Goal: Find specific page/section: Find specific page/section

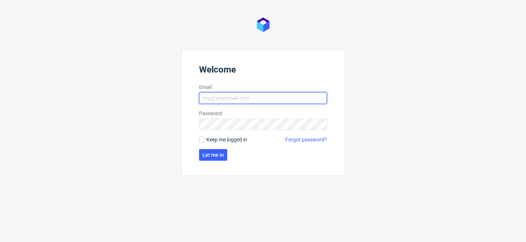
type input "[PERSON_NAME][EMAIL_ADDRESS][PERSON_NAME][DOMAIN_NAME]"
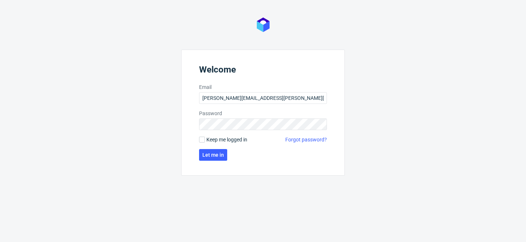
click at [215, 137] on span "Keep me logged in" at bounding box center [226, 139] width 41 height 7
click at [205, 137] on input "Keep me logged in" at bounding box center [202, 140] width 6 height 6
checkbox input "true"
click at [212, 158] on span "Let me in" at bounding box center [213, 155] width 22 height 5
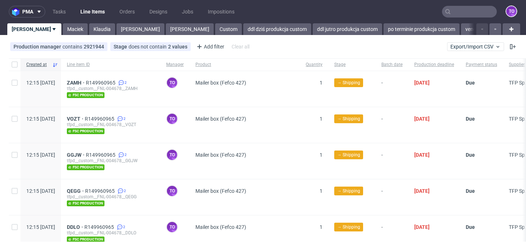
click at [462, 8] on input "text" at bounding box center [469, 12] width 55 height 12
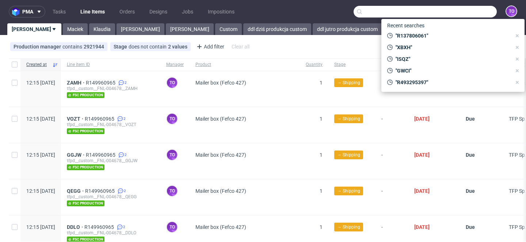
paste input "R774824303"
type input "R774824303"
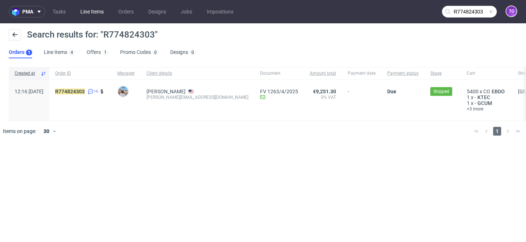
click at [95, 12] on link "Line Items" at bounding box center [92, 12] width 32 height 12
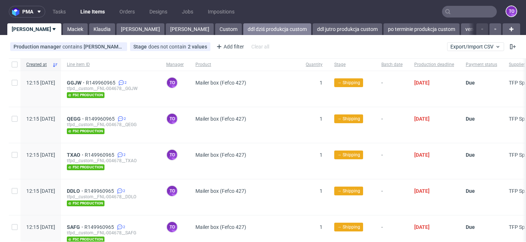
click at [243, 28] on link "ddl dziś produkcja custom" at bounding box center [277, 29] width 68 height 12
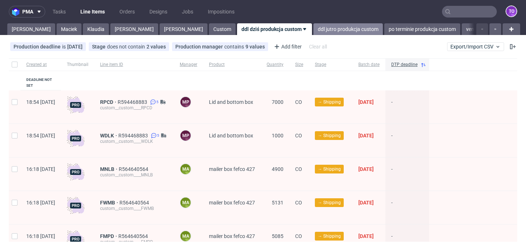
click at [313, 31] on link "ddl jutro produkcja custom" at bounding box center [347, 29] width 69 height 12
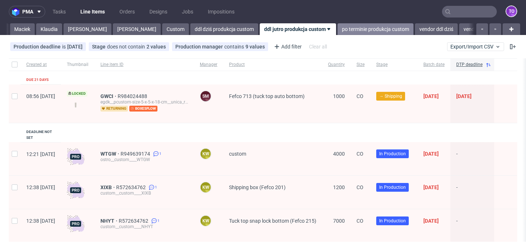
click at [337, 32] on link "po terminie produkcja custom" at bounding box center [375, 29] width 76 height 12
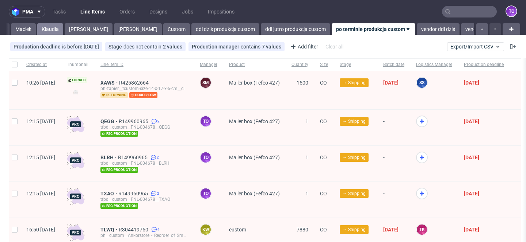
click at [37, 30] on link "Klaudia" at bounding box center [50, 29] width 26 height 12
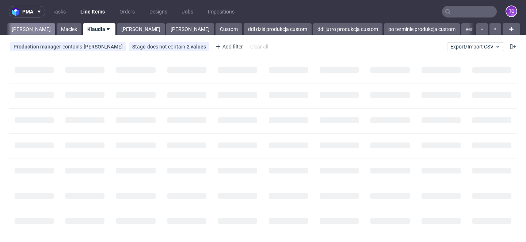
click at [17, 30] on link "[PERSON_NAME]" at bounding box center [31, 29] width 48 height 12
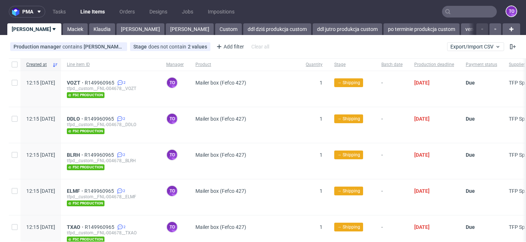
click at [458, 7] on input "text" at bounding box center [469, 12] width 55 height 12
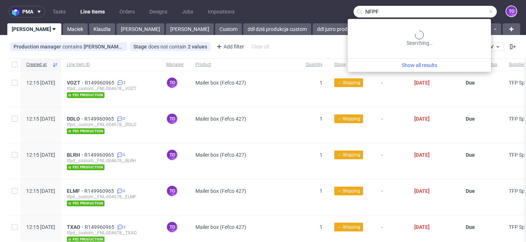
type input "NFPF"
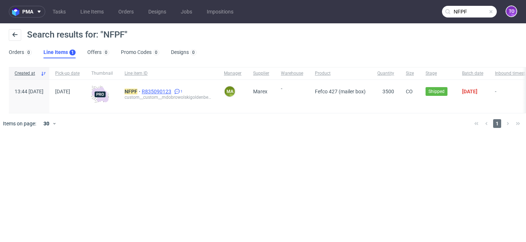
click at [173, 91] on span "R835090123" at bounding box center [157, 92] width 31 height 6
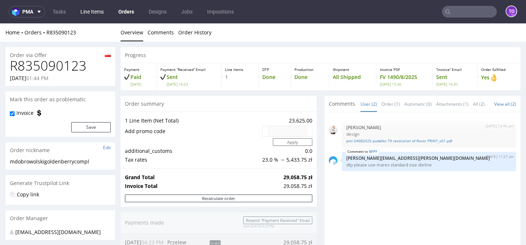
click at [99, 12] on link "Line Items" at bounding box center [92, 12] width 32 height 12
